Goal: Navigation & Orientation: Find specific page/section

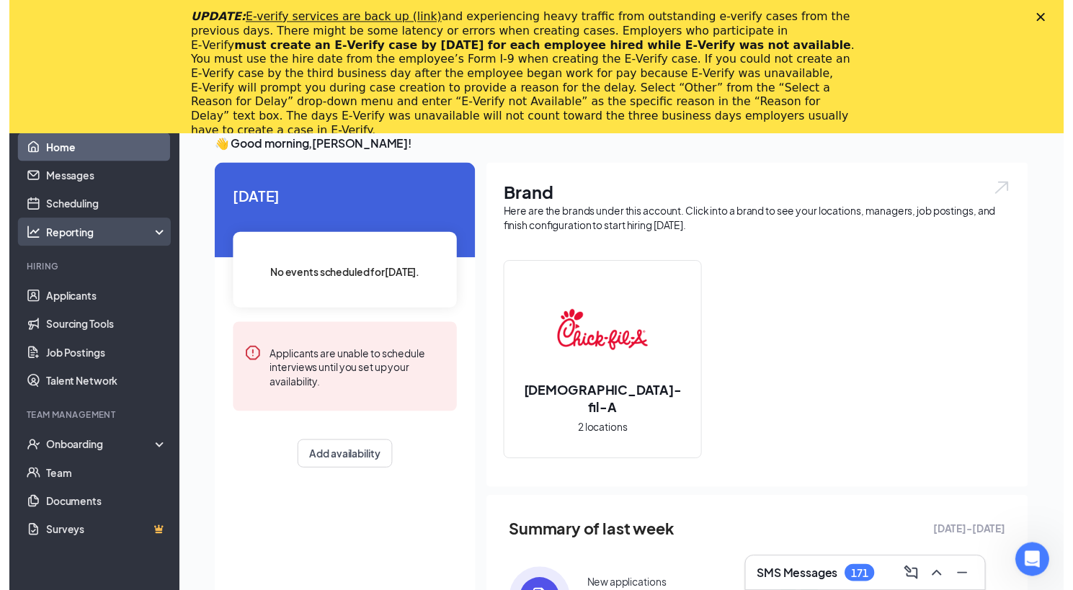
scroll to position [72, 0]
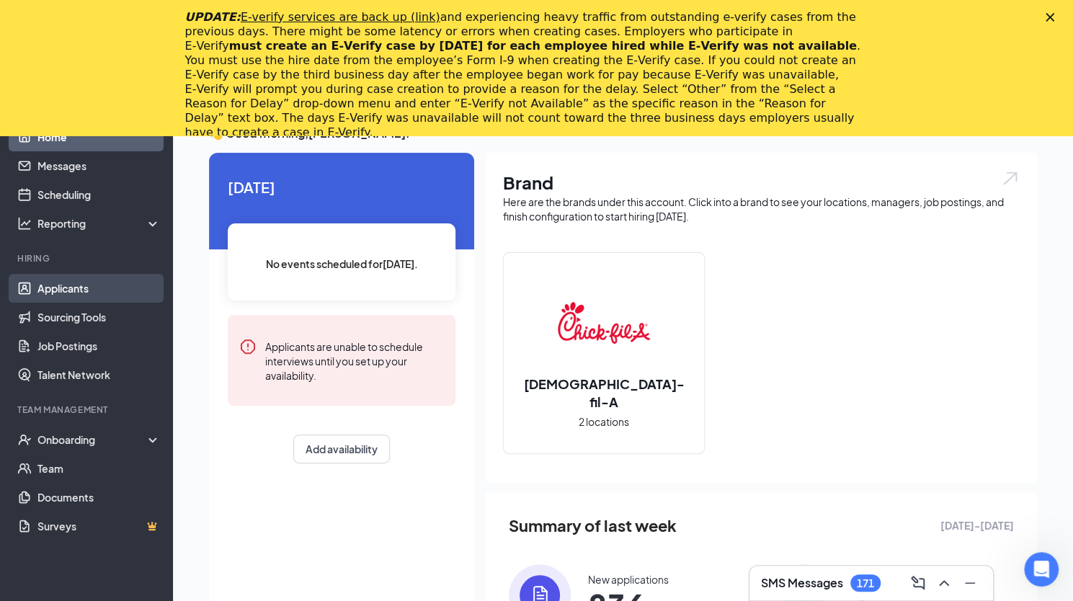
click at [84, 286] on link "Applicants" at bounding box center [98, 288] width 123 height 29
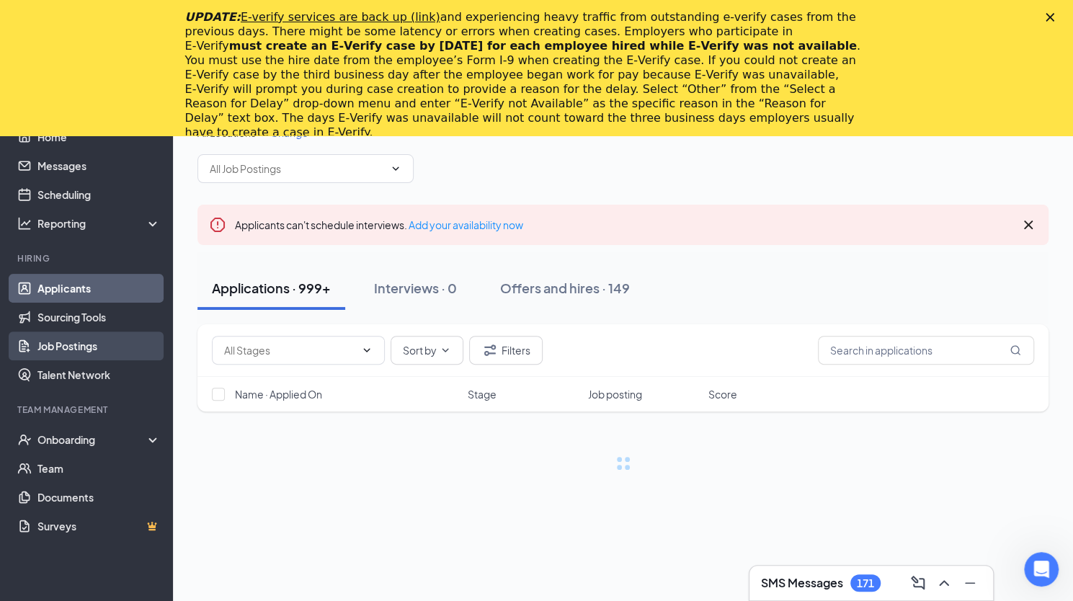
click at [72, 342] on link "Job Postings" at bounding box center [98, 345] width 123 height 29
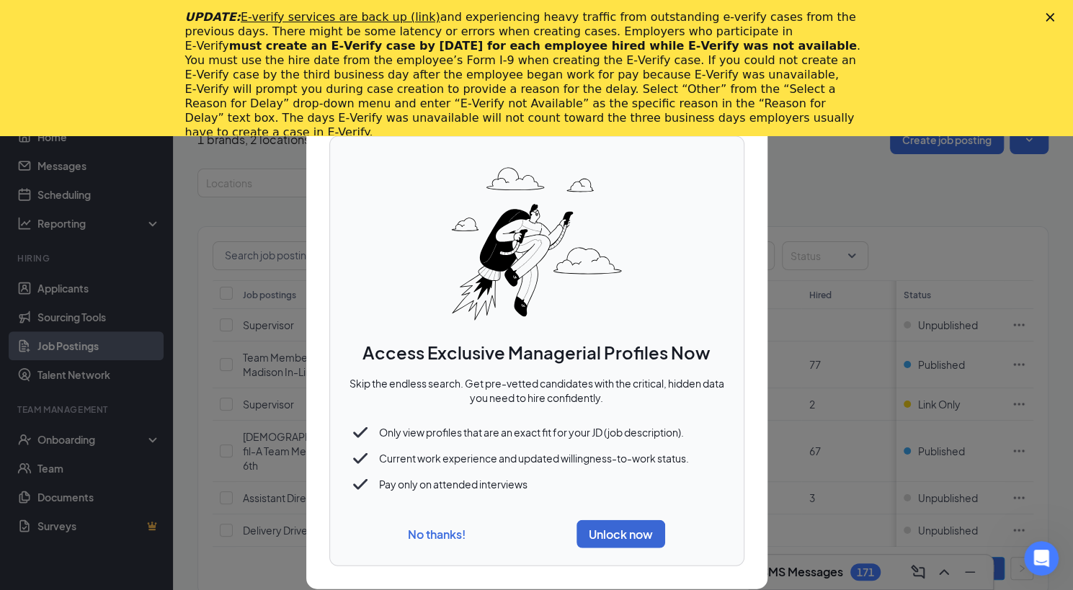
click at [408, 535] on button "No thanks!" at bounding box center [437, 534] width 58 height 15
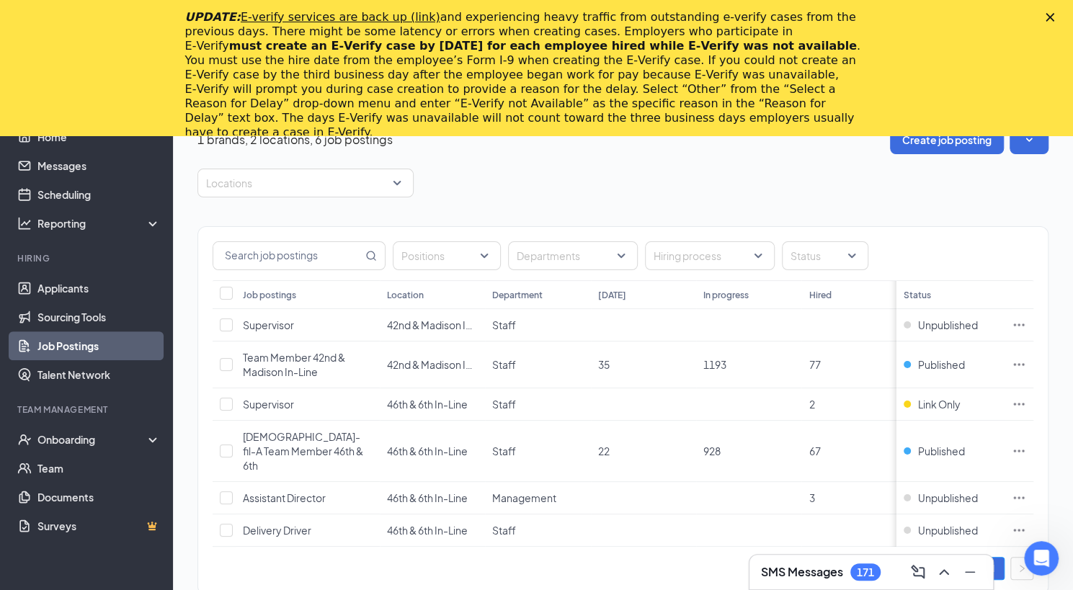
click at [1054, 17] on icon "Close" at bounding box center [1049, 17] width 9 height 9
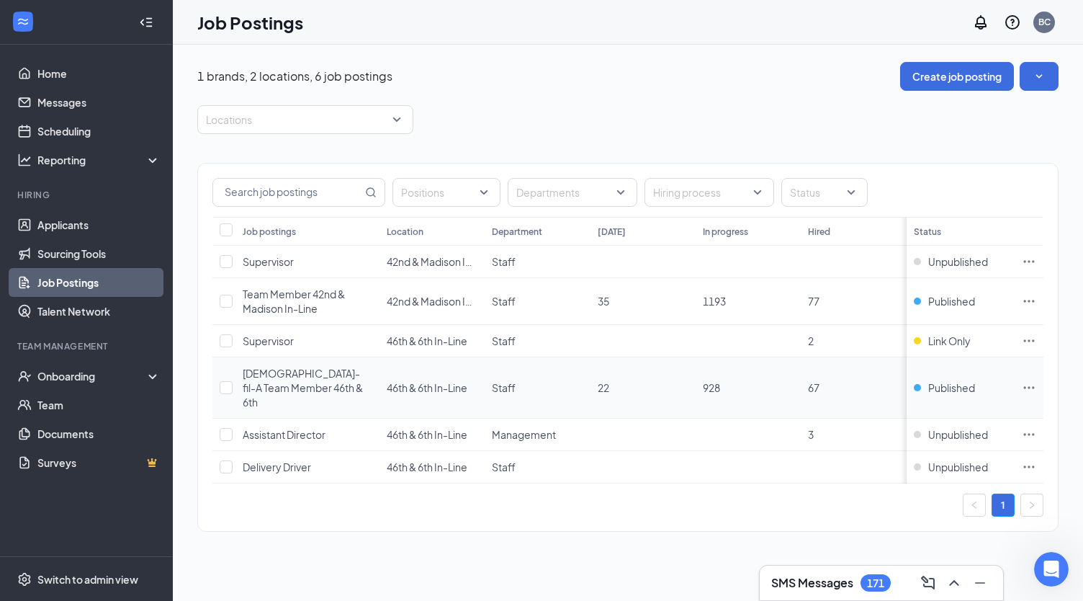
click at [290, 379] on span "[DEMOGRAPHIC_DATA]-fil-A Team Member 46th & 6th" at bounding box center [303, 388] width 120 height 42
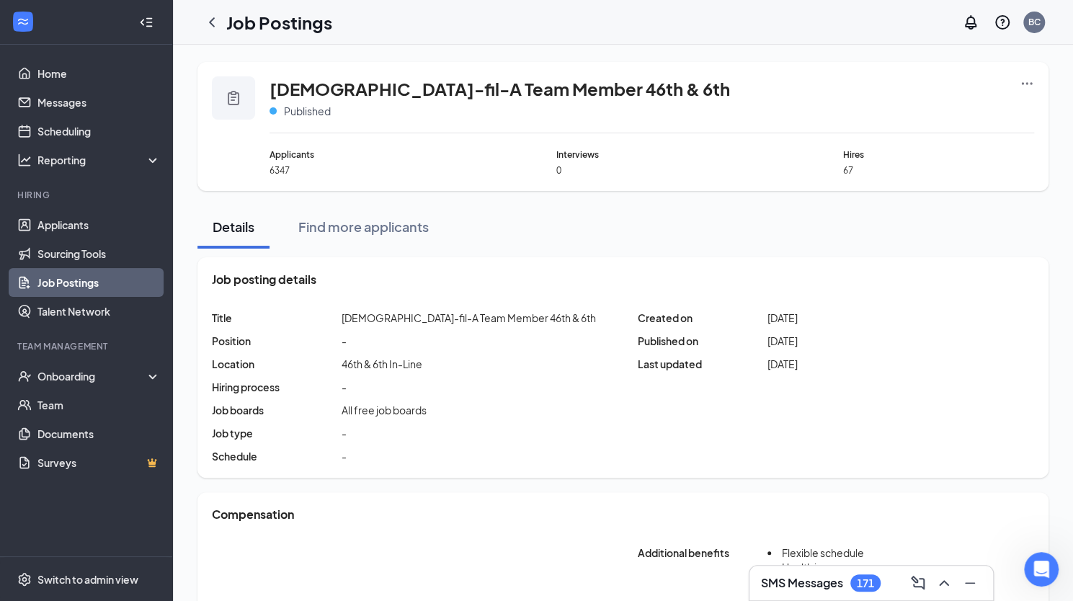
click at [1045, 81] on div "[DEMOGRAPHIC_DATA]-fil-A Team Member 46th & 6th Published Applicants 6347 Inter…" at bounding box center [622, 126] width 851 height 129
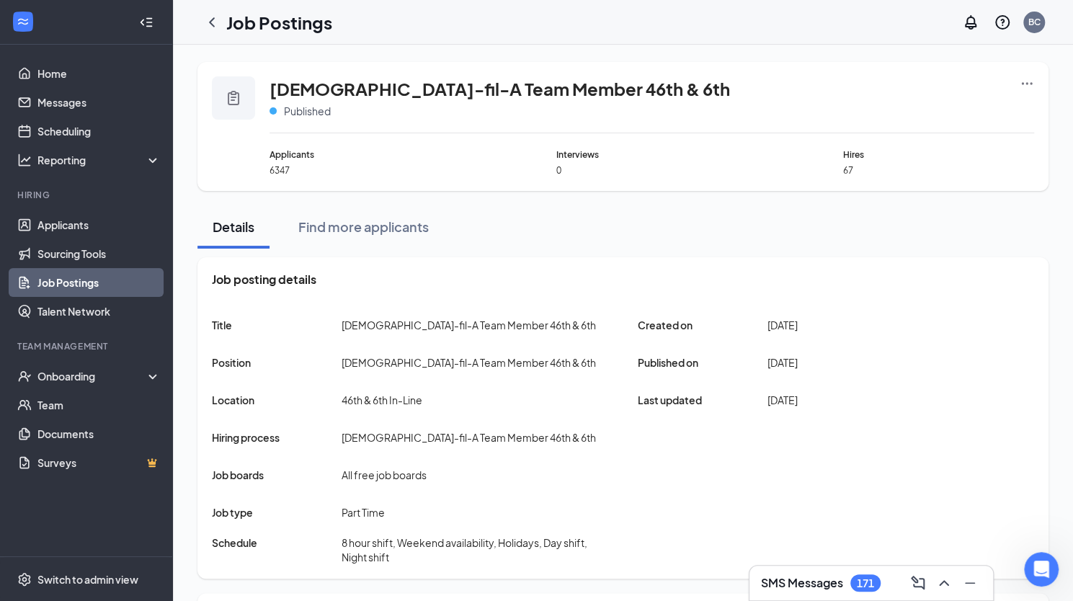
click at [1034, 80] on div "[DEMOGRAPHIC_DATA]-fil-A Team Member 46th & 6th Published Applicants 6347 Inter…" at bounding box center [622, 126] width 851 height 129
click at [1026, 82] on icon "Ellipses" at bounding box center [1026, 83] width 14 height 14
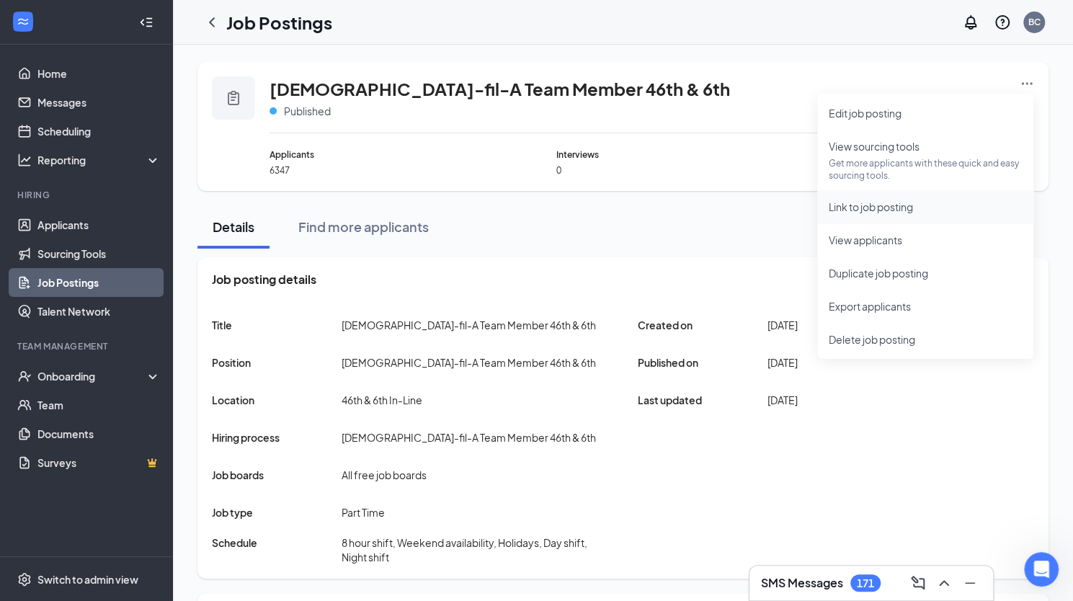
click at [904, 203] on span "Link to job posting" at bounding box center [870, 206] width 84 height 13
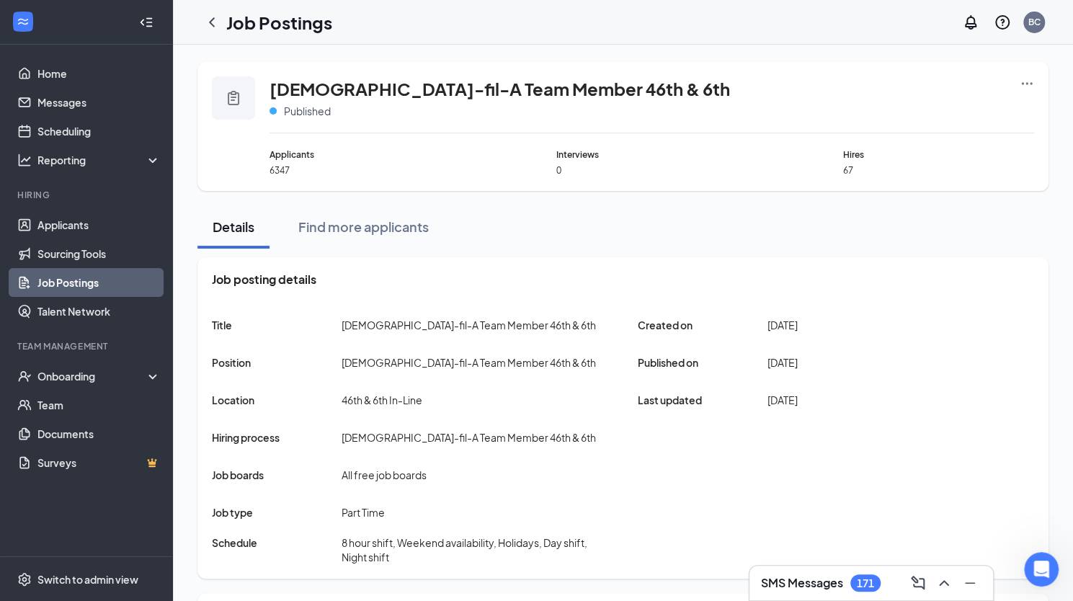
click at [1031, 86] on icon "Ellipses" at bounding box center [1026, 83] width 14 height 14
